Goal: Obtain resource: Obtain resource

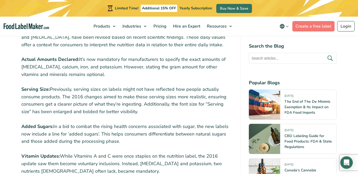
scroll to position [658, 0]
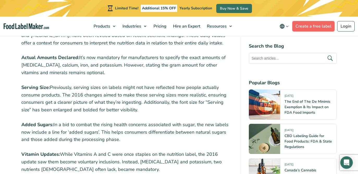
click at [302, 28] on link "Create a free label" at bounding box center [314, 26] width 42 height 10
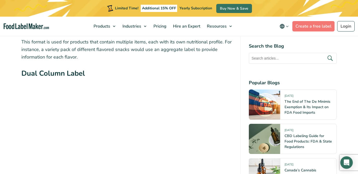
scroll to position [1987, 0]
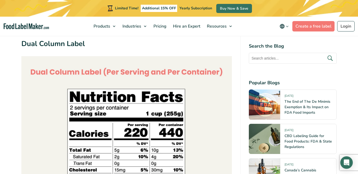
scroll to position [2015, 0]
